Goal: Task Accomplishment & Management: Manage account settings

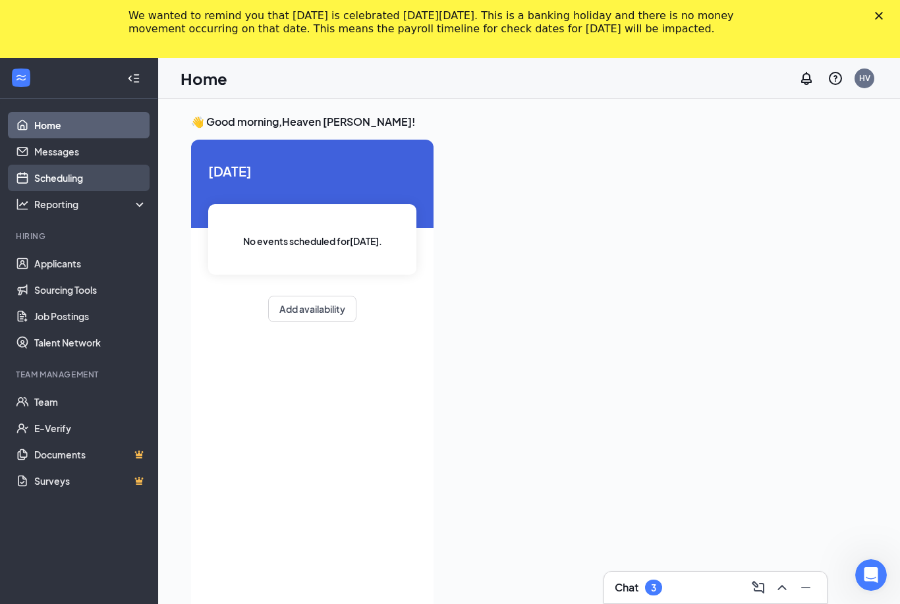
click at [63, 182] on link "Scheduling" at bounding box center [90, 178] width 113 height 26
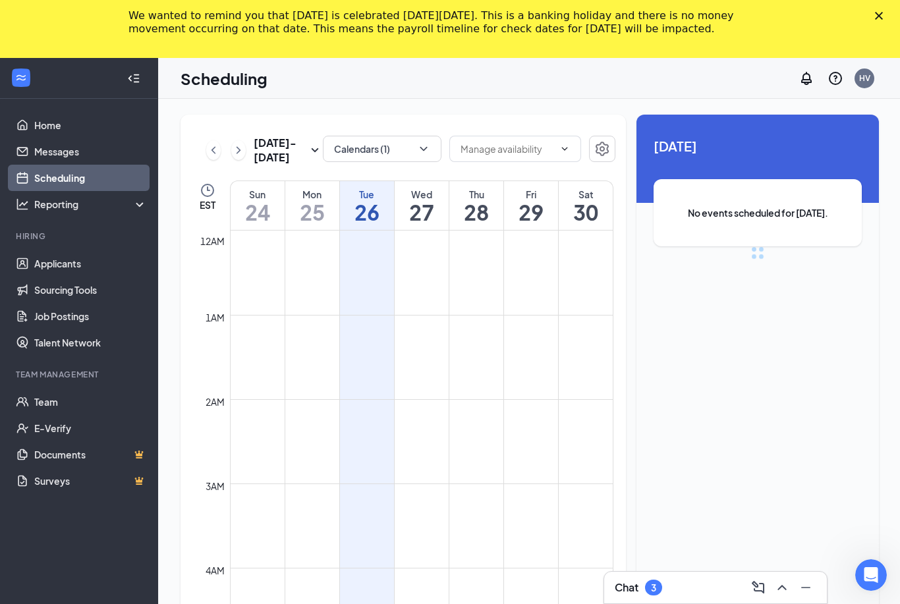
scroll to position [648, 0]
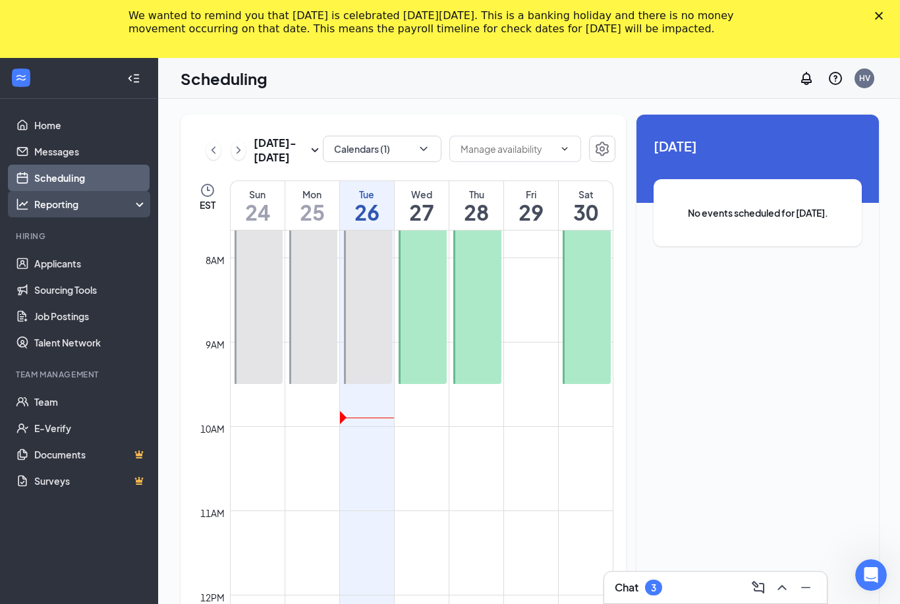
click at [61, 207] on div "Reporting" at bounding box center [90, 204] width 113 height 13
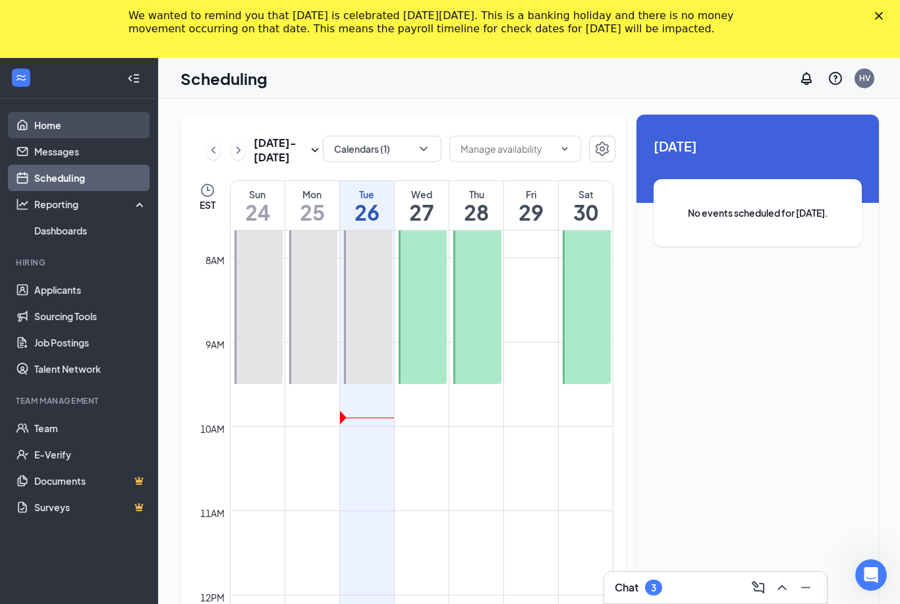
click at [57, 130] on link "Home" at bounding box center [90, 125] width 113 height 26
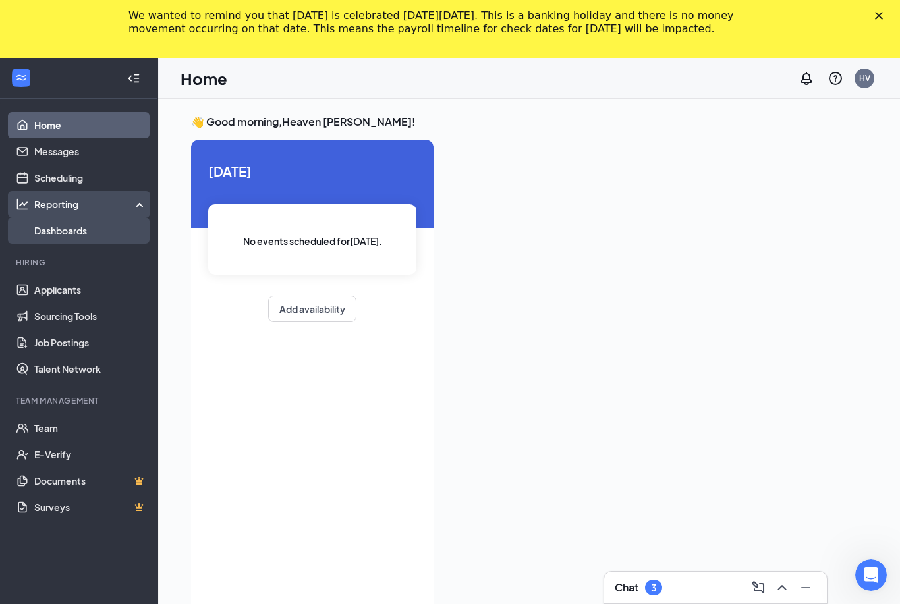
click at [61, 235] on link "Dashboards" at bounding box center [90, 230] width 113 height 26
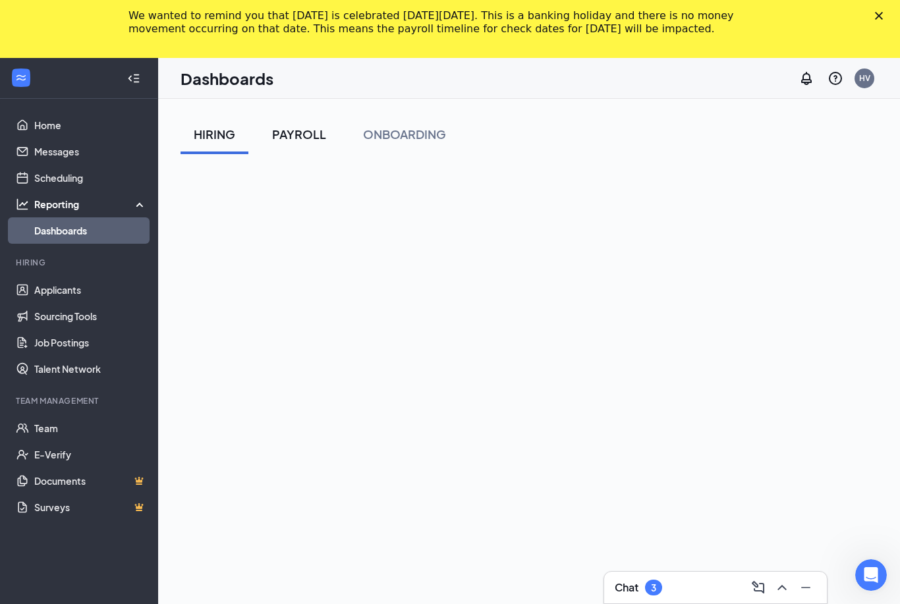
click at [304, 138] on div "PAYROLL" at bounding box center [299, 134] width 54 height 16
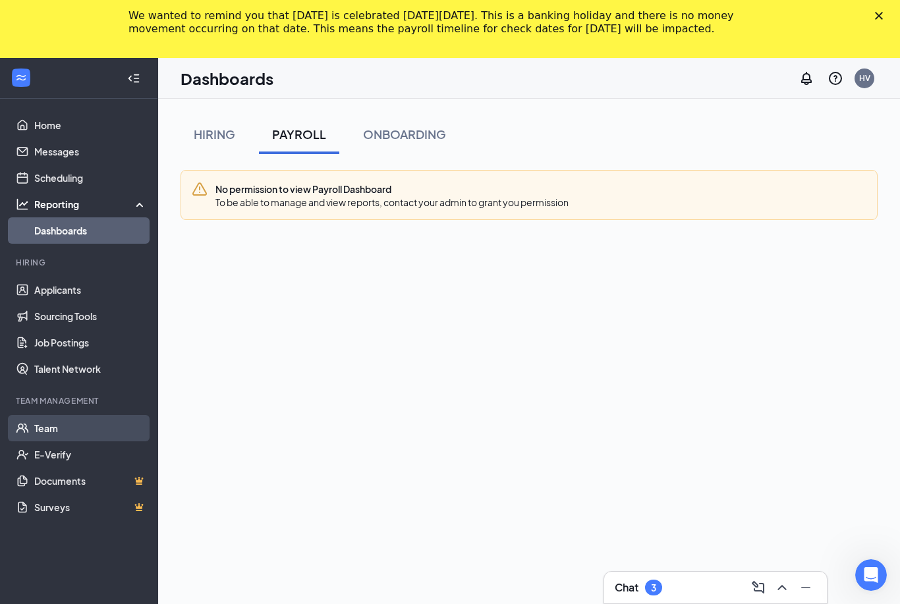
click at [44, 434] on link "Team" at bounding box center [90, 428] width 113 height 26
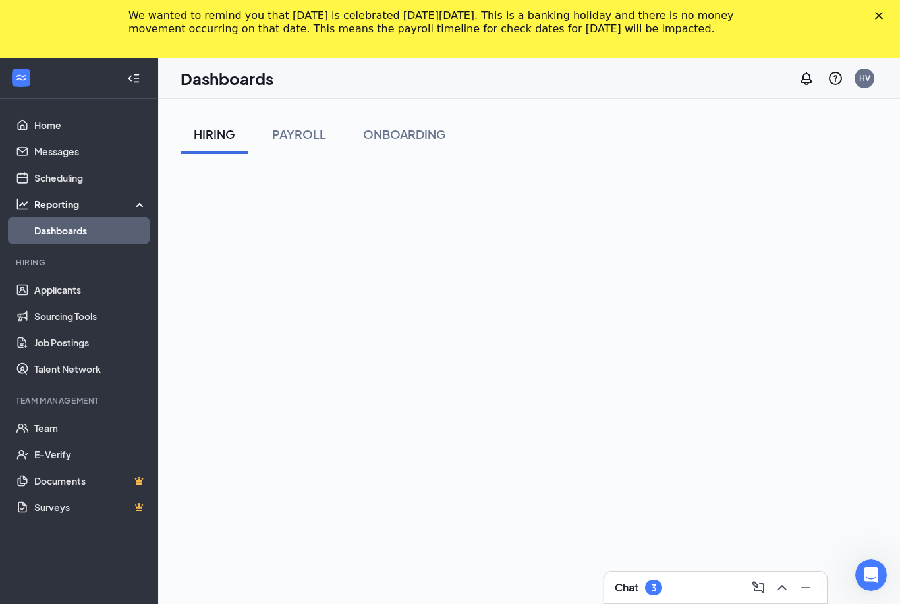
click at [874, 20] on div "We wanted to remind you that [DATE] is celebrated [DATE][DATE]. This is a banki…" at bounding box center [450, 22] width 900 height 34
click at [883, 18] on div "Close" at bounding box center [881, 16] width 13 height 8
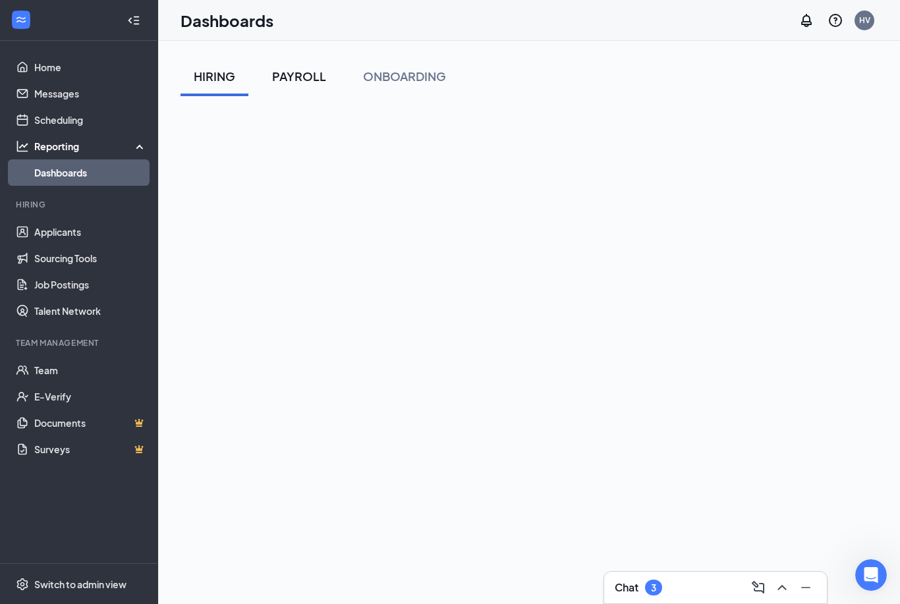
click at [302, 76] on div "PAYROLL" at bounding box center [299, 76] width 54 height 16
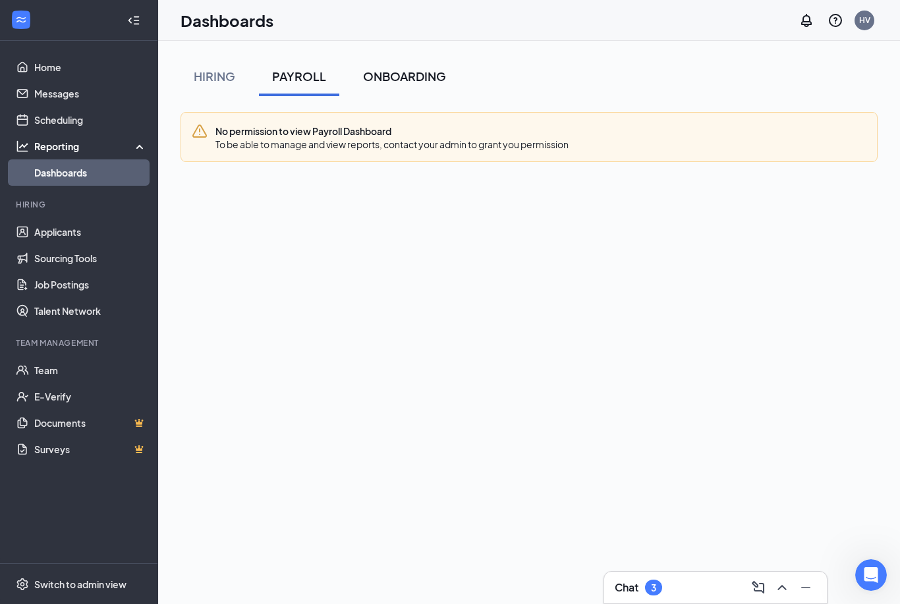
click at [405, 78] on div "ONBOARDING" at bounding box center [404, 76] width 83 height 16
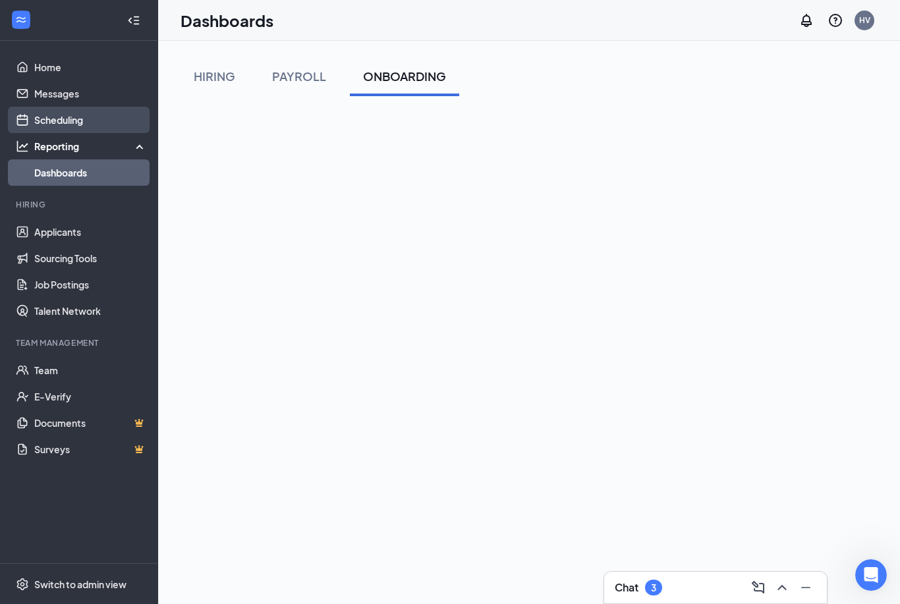
click at [48, 120] on link "Scheduling" at bounding box center [90, 120] width 113 height 26
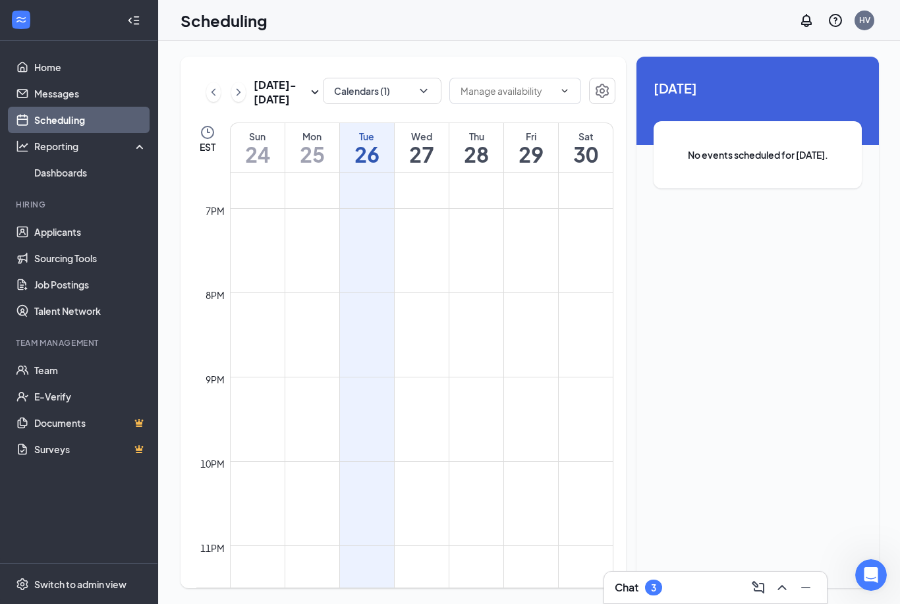
scroll to position [42, 0]
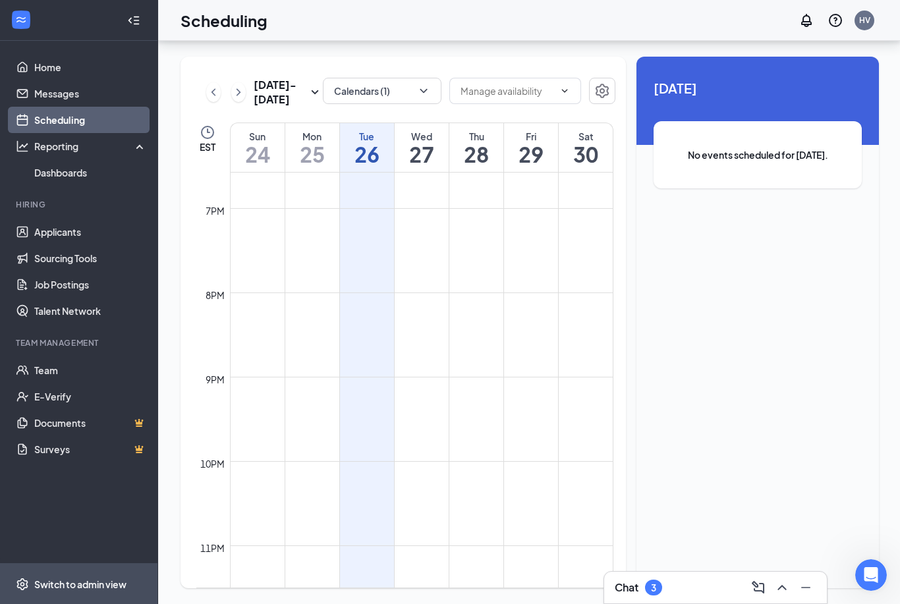
click at [103, 586] on div "Switch to admin view" at bounding box center [80, 584] width 92 height 13
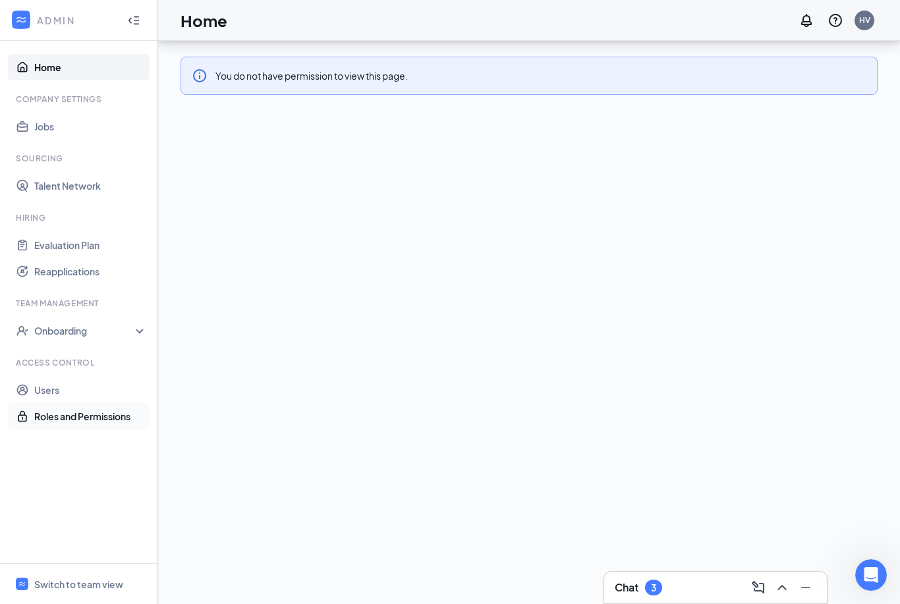
click at [83, 403] on link "Roles and Permissions" at bounding box center [90, 416] width 113 height 26
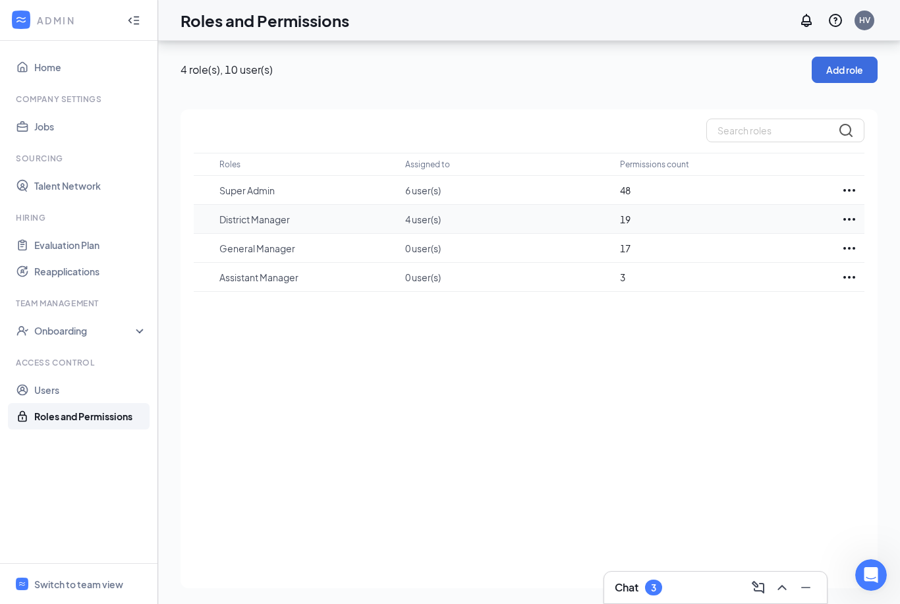
click at [844, 182] on icon "Ellipses" at bounding box center [849, 190] width 16 height 16
click at [747, 223] on p "Edit" at bounding box center [791, 229] width 111 height 13
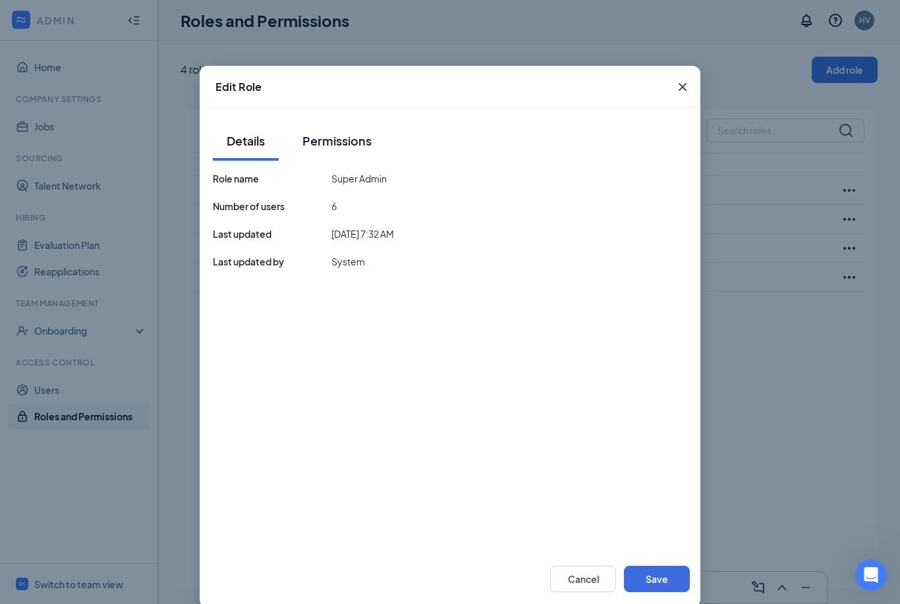
click at [331, 146] on div "Permissions" at bounding box center [336, 140] width 69 height 16
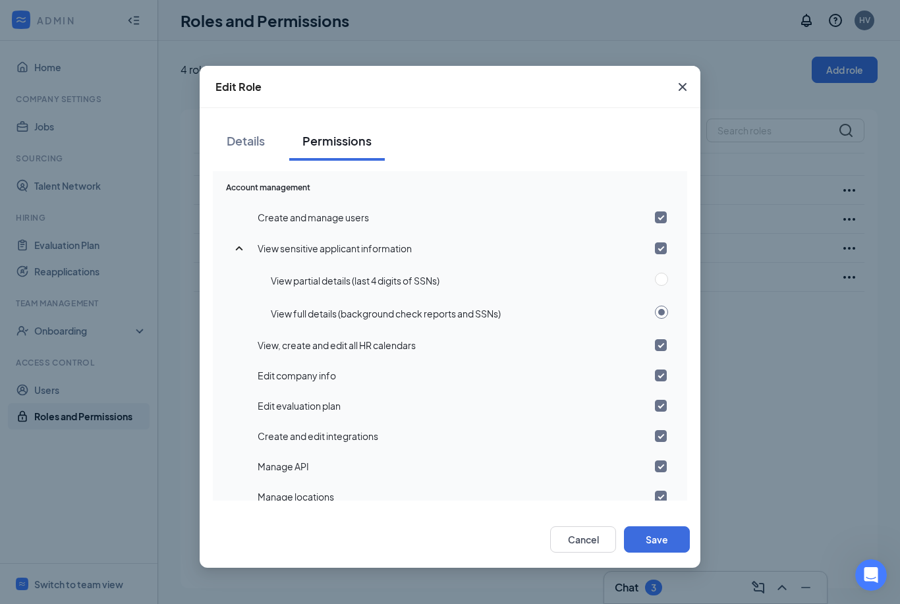
click at [341, 141] on div "Permissions" at bounding box center [336, 140] width 69 height 16
click at [594, 547] on button "Cancel" at bounding box center [583, 539] width 66 height 26
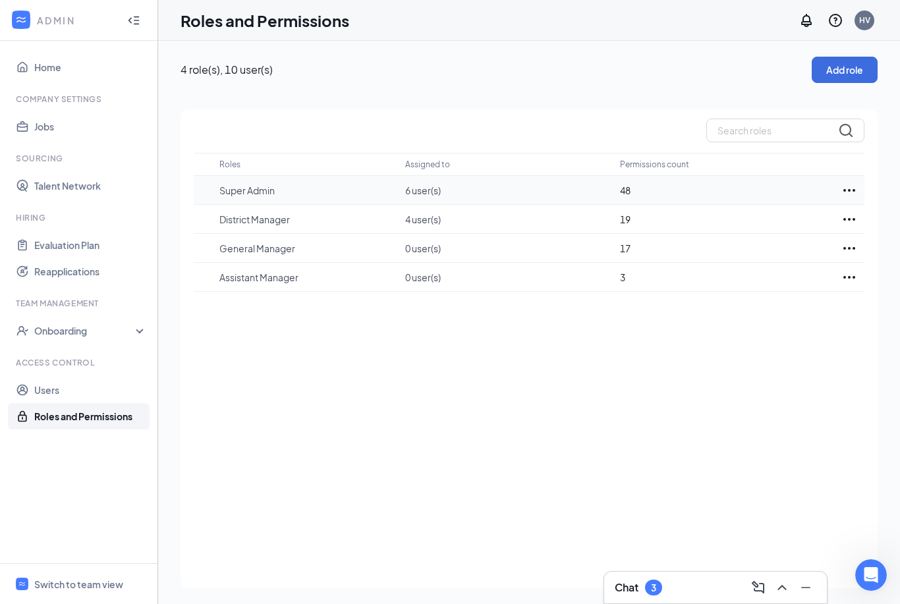
click at [262, 189] on p "Super Admin" at bounding box center [305, 190] width 173 height 13
